Goal: Information Seeking & Learning: Find specific fact

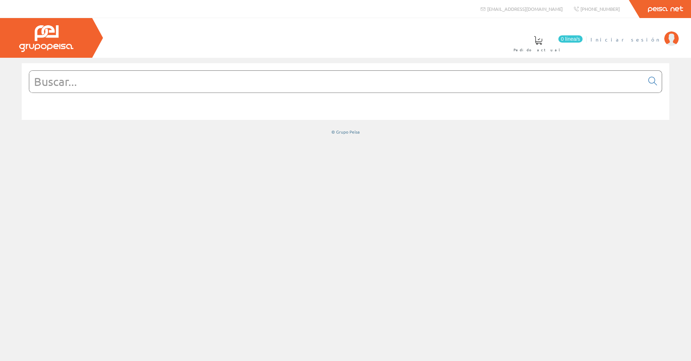
click at [646, 36] on span "Iniciar sesión" at bounding box center [625, 39] width 70 height 7
click at [224, 79] on input "text" at bounding box center [336, 82] width 615 height 22
paste input "9630008"
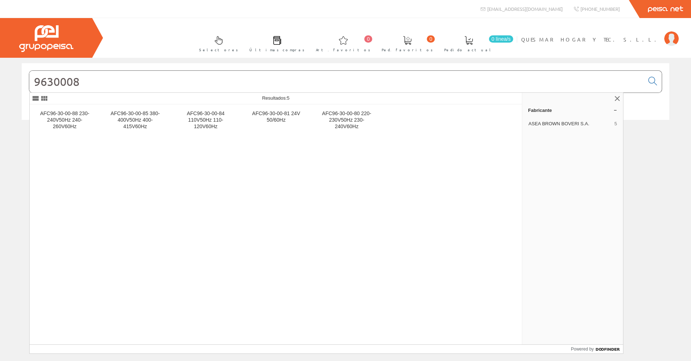
drag, startPoint x: 126, startPoint y: 87, endPoint x: -1, endPoint y: 76, distance: 128.4
click at [0, 76] on html "[EMAIL_ADDRESS][DOMAIN_NAME] [PHONE_NUMBER] 0 0" at bounding box center [345, 180] width 691 height 361
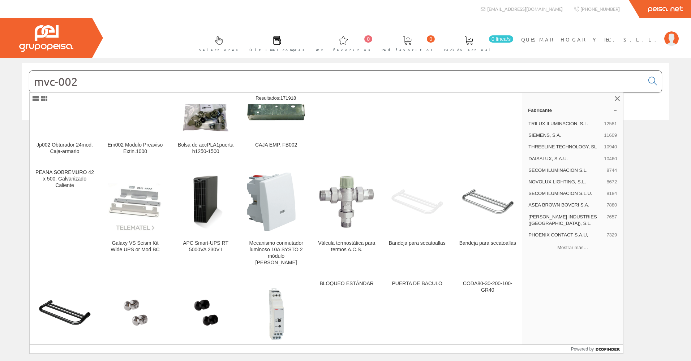
scroll to position [1012, 0]
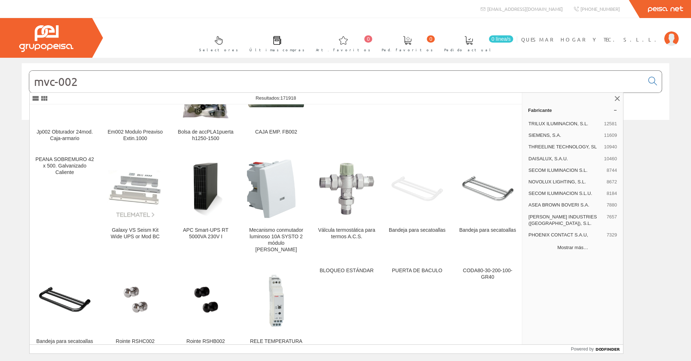
type input "mvc-002"
click at [575, 242] on button "Mostrar más…" at bounding box center [572, 248] width 95 height 12
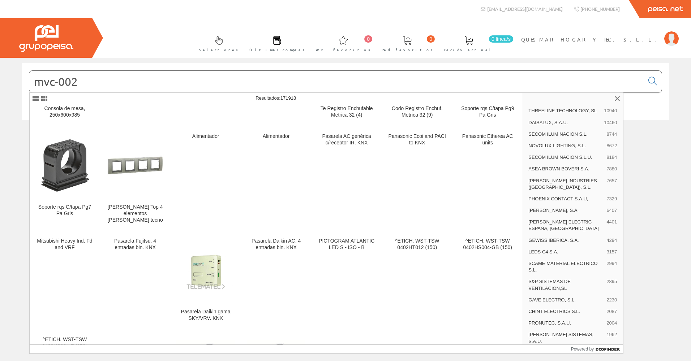
scroll to position [0, 0]
